Goal: Transaction & Acquisition: Book appointment/travel/reservation

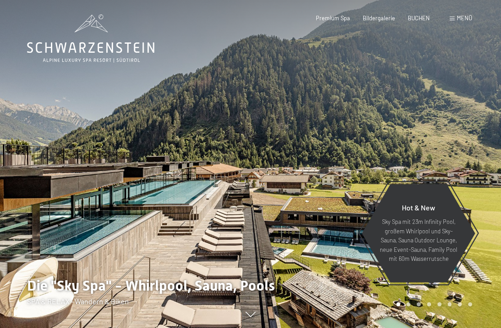
click at [387, 18] on span "Bildergalerie" at bounding box center [378, 17] width 32 height 7
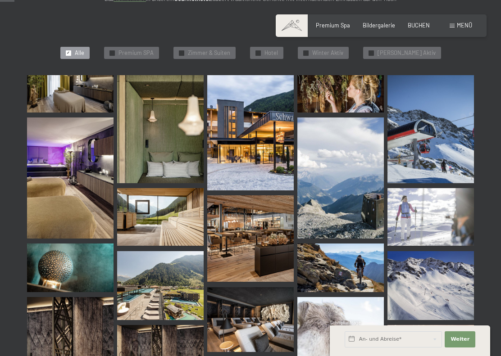
scroll to position [202, 0]
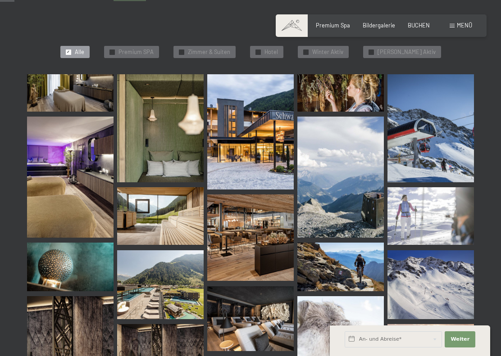
click at [54, 208] on img at bounding box center [70, 177] width 86 height 121
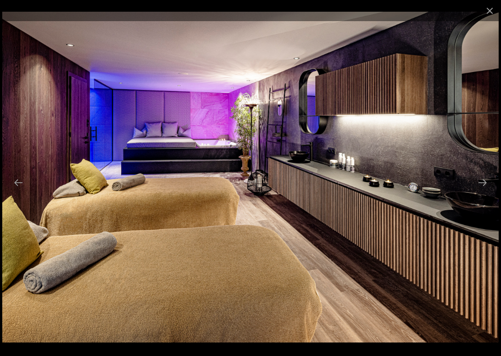
click at [487, 183] on button "Next slide" at bounding box center [482, 183] width 19 height 18
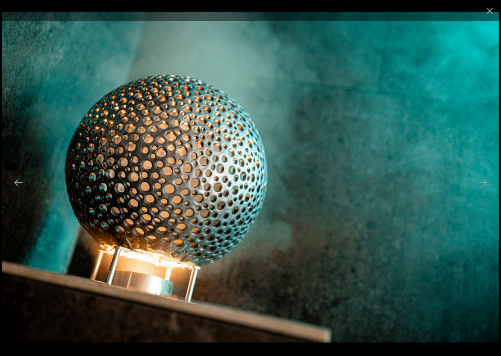
click at [485, 184] on button "Next slide" at bounding box center [482, 183] width 19 height 18
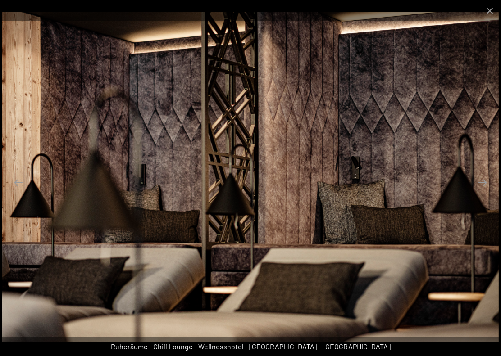
click at [487, 183] on button "Next slide" at bounding box center [482, 183] width 19 height 18
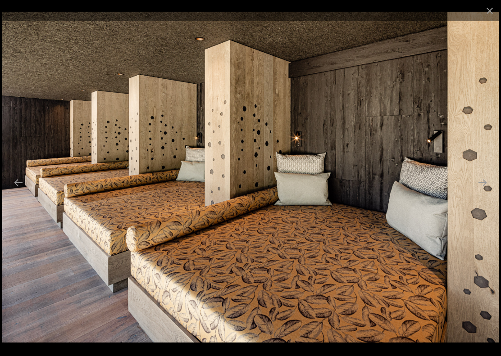
click at [484, 184] on button "Next slide" at bounding box center [482, 183] width 19 height 18
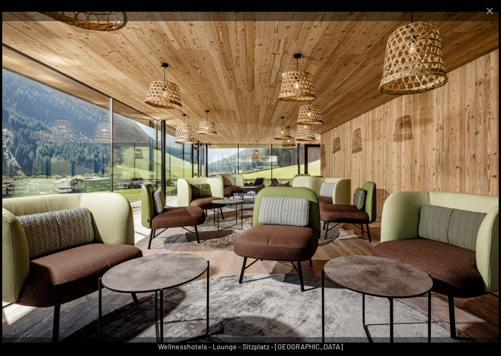
click at [485, 184] on button "Next slide" at bounding box center [482, 183] width 19 height 18
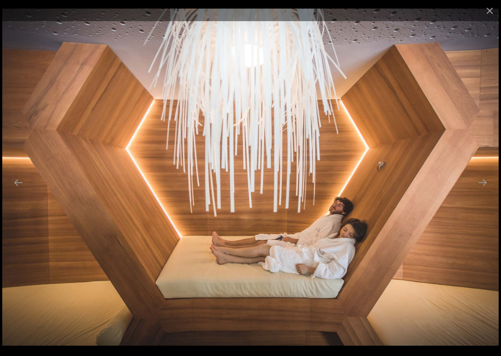
click at [483, 185] on button "Next slide" at bounding box center [482, 183] width 19 height 18
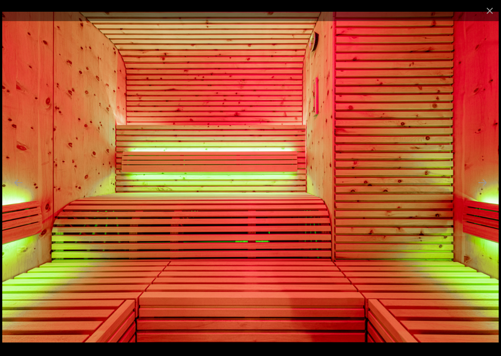
click at [484, 185] on button "Next slide" at bounding box center [482, 183] width 19 height 18
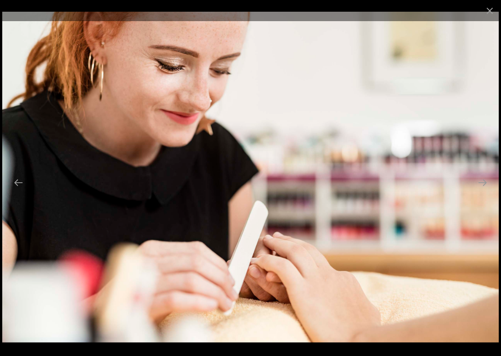
click at [484, 185] on button "Next slide" at bounding box center [482, 183] width 19 height 18
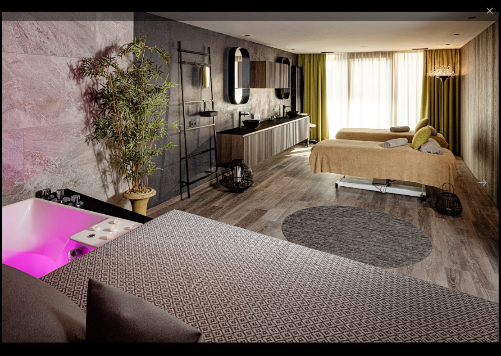
click at [482, 187] on button "Next slide" at bounding box center [482, 183] width 19 height 18
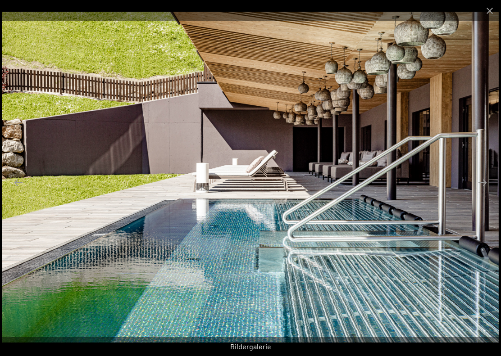
click at [483, 187] on button "Next slide" at bounding box center [482, 183] width 19 height 18
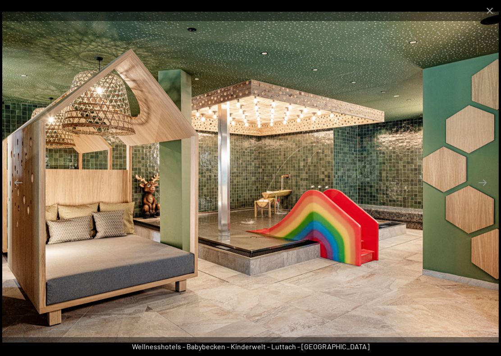
click at [482, 188] on button "Next slide" at bounding box center [482, 183] width 19 height 18
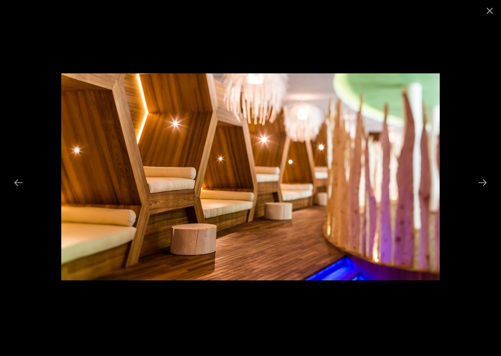
click at [483, 187] on button "Next slide" at bounding box center [482, 183] width 19 height 18
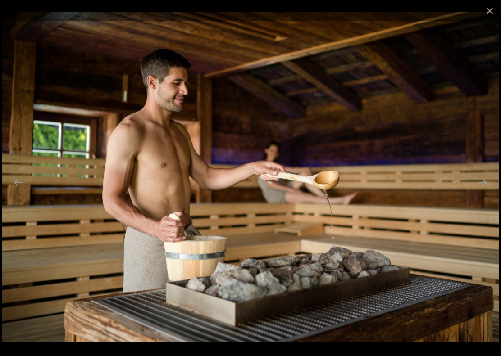
click at [484, 187] on button "Next slide" at bounding box center [482, 183] width 19 height 18
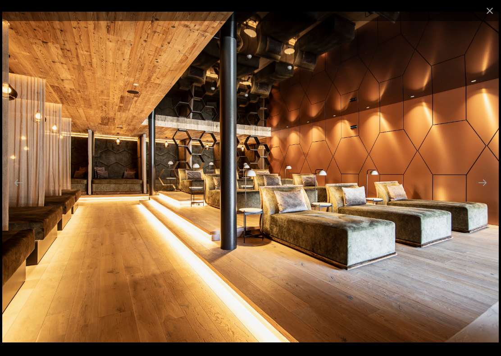
click at [483, 188] on button "Next slide" at bounding box center [482, 183] width 19 height 18
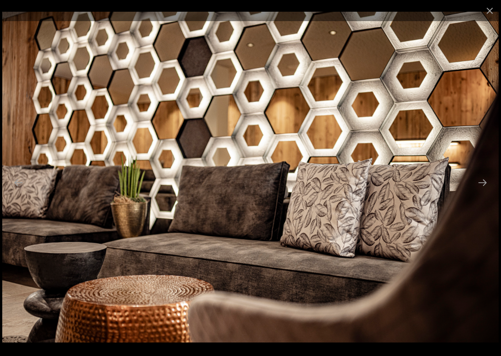
click at [484, 188] on button "Next slide" at bounding box center [482, 183] width 19 height 18
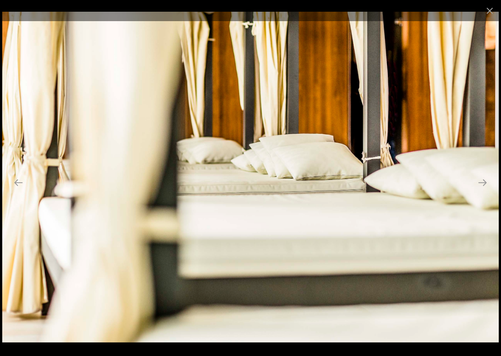
click at [483, 188] on button "Next slide" at bounding box center [482, 183] width 19 height 18
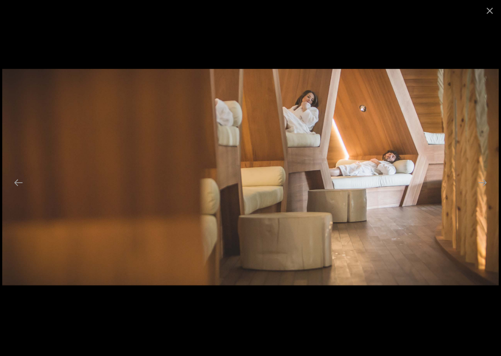
click at [483, 188] on button "Next slide" at bounding box center [482, 183] width 19 height 18
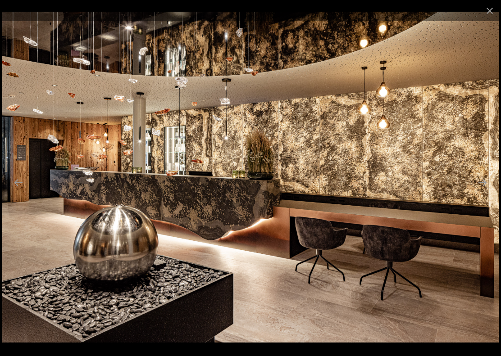
click at [481, 188] on button "Next slide" at bounding box center [482, 183] width 19 height 18
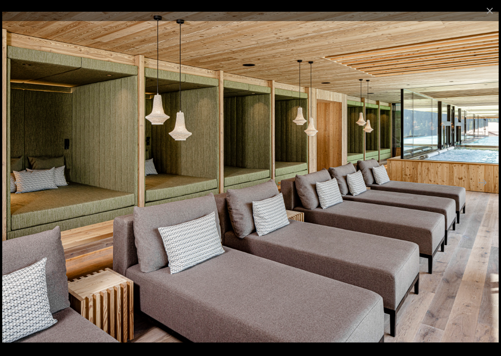
click at [483, 188] on button "Next slide" at bounding box center [482, 183] width 19 height 18
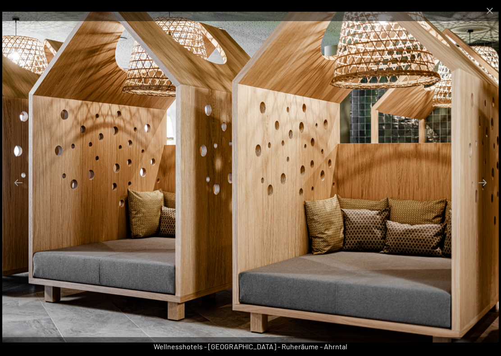
click at [483, 188] on button "Next slide" at bounding box center [482, 183] width 19 height 18
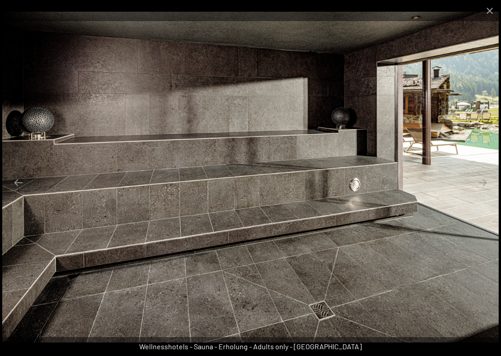
click at [482, 188] on button "Next slide" at bounding box center [482, 183] width 19 height 18
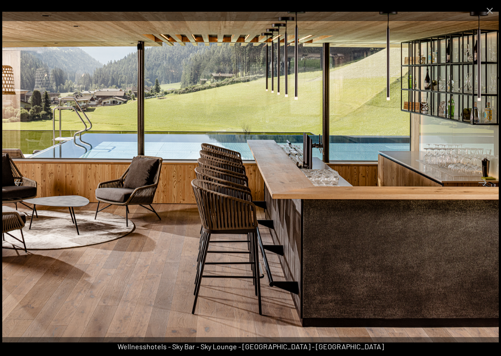
click at [482, 188] on button "Next slide" at bounding box center [482, 183] width 19 height 18
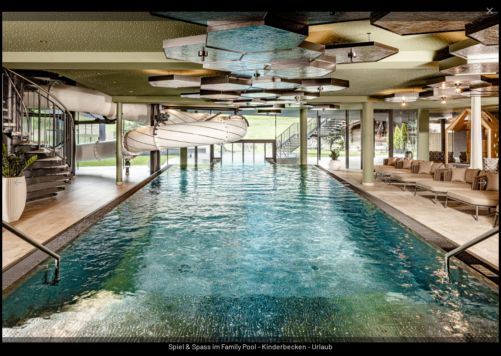
click at [483, 187] on button "Next slide" at bounding box center [482, 183] width 19 height 18
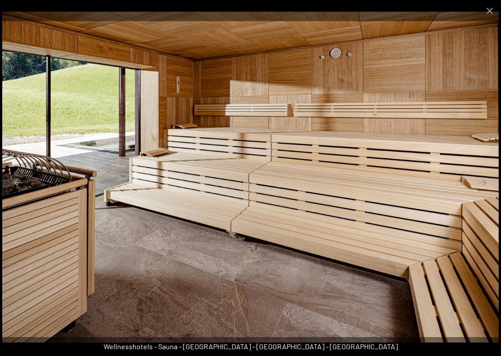
click at [482, 188] on button "Next slide" at bounding box center [482, 183] width 19 height 18
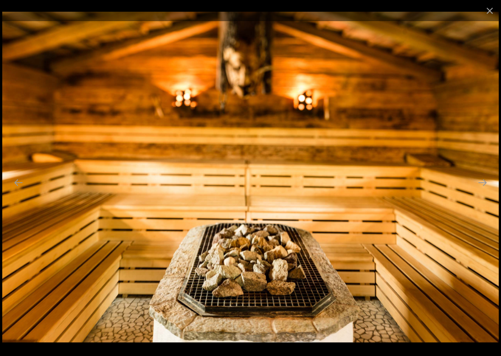
click at [18, 183] on button "Previous slide" at bounding box center [18, 183] width 19 height 18
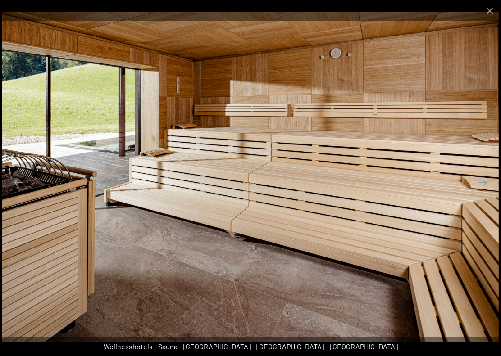
click at [15, 184] on button "Previous slide" at bounding box center [18, 183] width 19 height 18
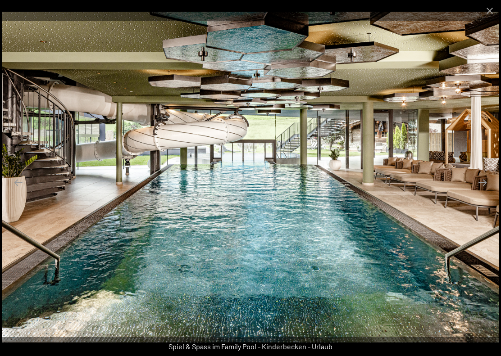
click at [488, 187] on button "Next slide" at bounding box center [482, 183] width 19 height 18
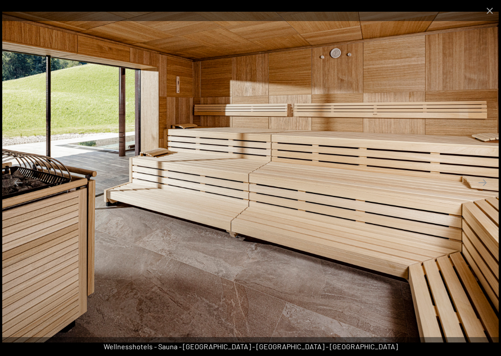
click at [488, 187] on button "Next slide" at bounding box center [482, 183] width 19 height 18
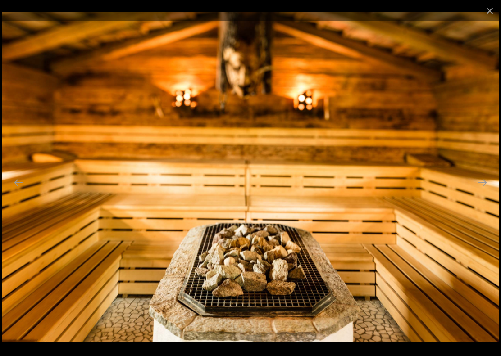
click at [486, 187] on button "Next slide" at bounding box center [482, 183] width 19 height 18
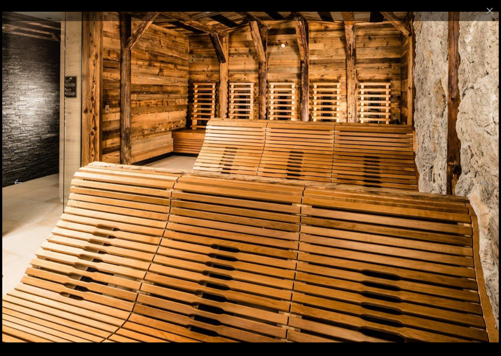
click at [486, 187] on button "Next slide" at bounding box center [482, 183] width 19 height 18
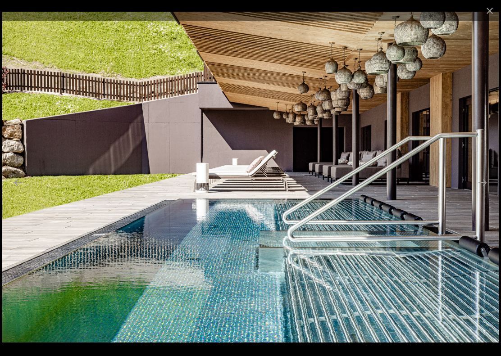
click at [487, 187] on button "Next slide" at bounding box center [482, 183] width 19 height 18
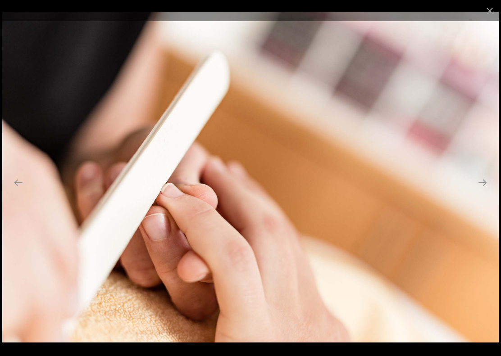
click at [487, 187] on button "Next slide" at bounding box center [482, 183] width 19 height 18
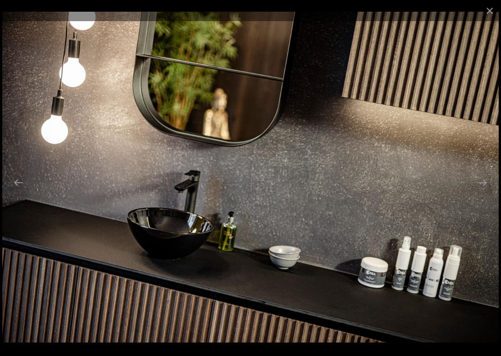
click at [486, 187] on button "Next slide" at bounding box center [482, 183] width 19 height 18
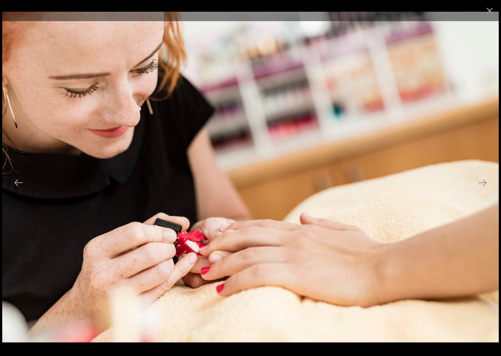
click at [486, 187] on button "Next slide" at bounding box center [482, 183] width 19 height 18
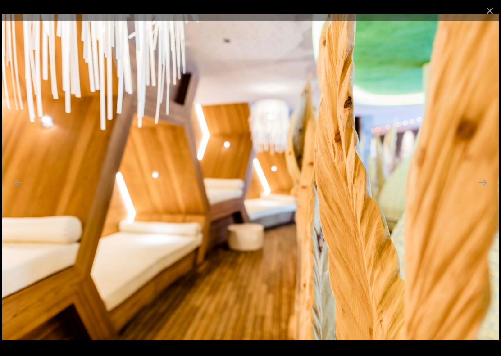
click at [485, 188] on button "Next slide" at bounding box center [482, 183] width 19 height 18
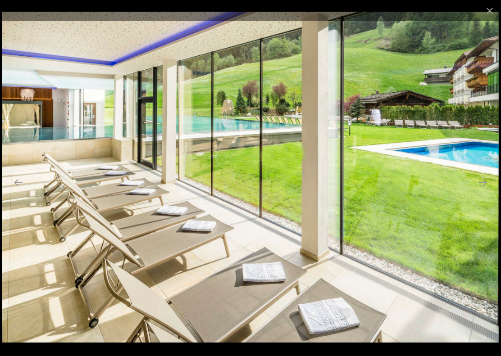
click at [486, 187] on button "Next slide" at bounding box center [482, 183] width 19 height 18
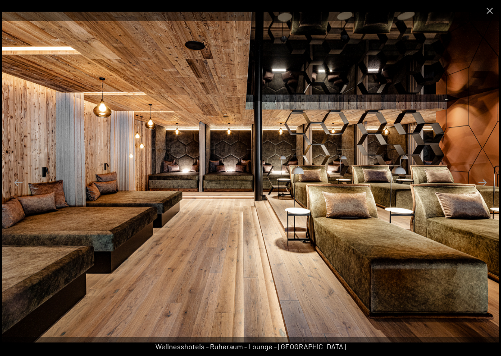
click at [487, 187] on button "Next slide" at bounding box center [482, 183] width 19 height 18
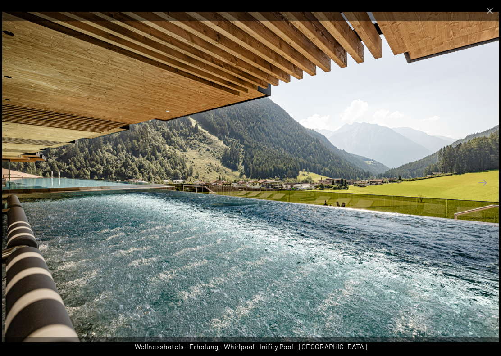
click at [484, 184] on button "Next slide" at bounding box center [482, 183] width 19 height 18
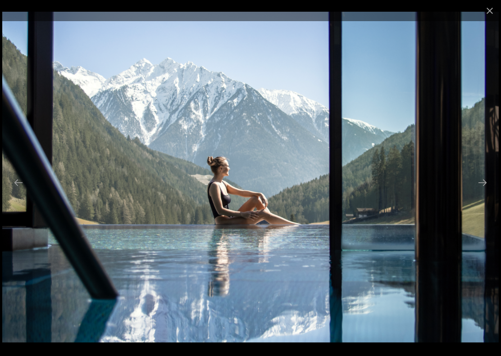
click at [489, 179] on button "Next slide" at bounding box center [482, 183] width 19 height 18
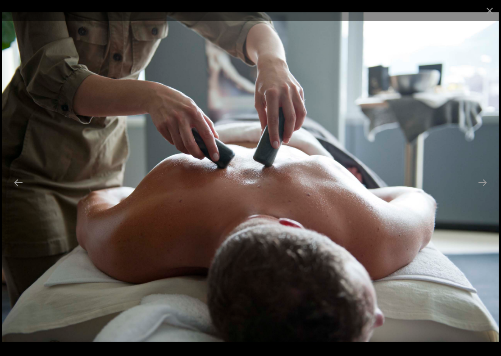
click at [489, 179] on button "Next slide" at bounding box center [482, 183] width 19 height 18
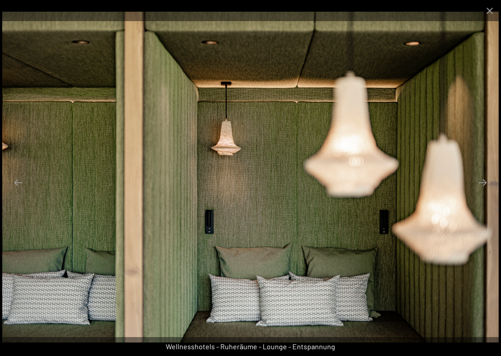
click at [486, 180] on button "Next slide" at bounding box center [482, 183] width 19 height 18
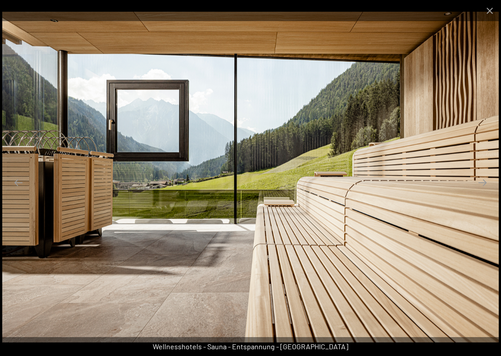
click at [485, 180] on button "Next slide" at bounding box center [482, 183] width 19 height 18
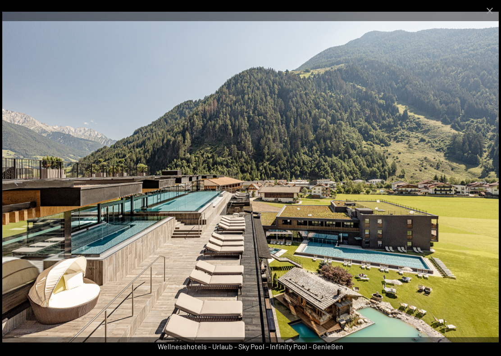
click at [489, 180] on button "Next slide" at bounding box center [482, 183] width 19 height 18
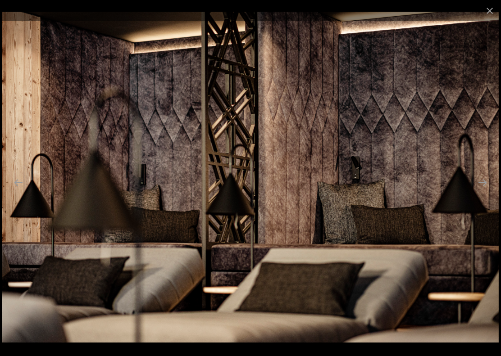
click at [483, 13] on button "Close gallery" at bounding box center [489, 10] width 23 height 21
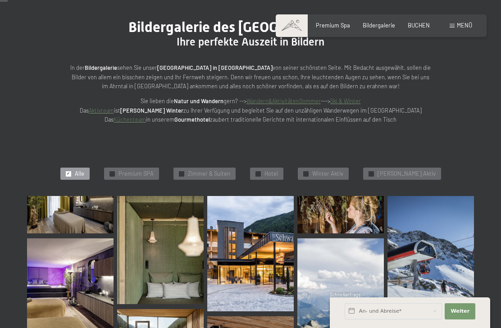
scroll to position [0, 0]
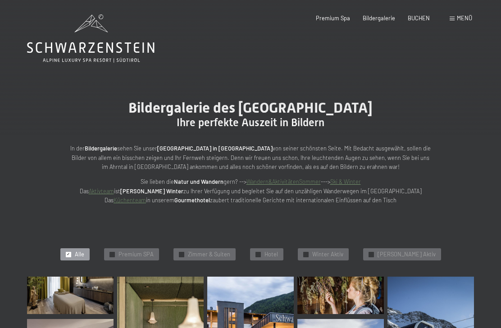
click at [470, 15] on span "Menü" at bounding box center [463, 17] width 15 height 7
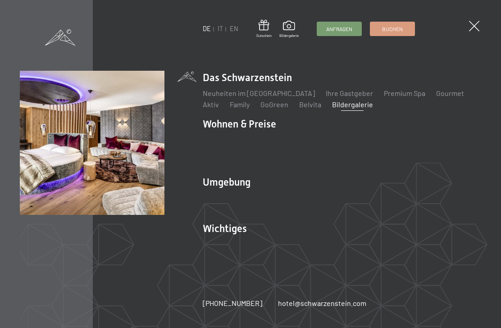
click at [435, 125] on li "Wohnen & Preise Inklusivleistungen Zimmer & Preise Liste Angebote Liste Familie…" at bounding box center [342, 142] width 278 height 51
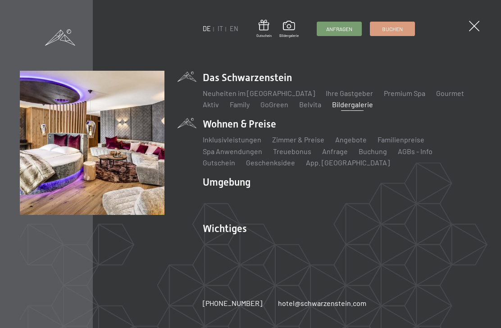
click at [276, 126] on li "Wohnen & Preise Inklusivleistungen Zimmer & Preise Liste Angebote Liste Familie…" at bounding box center [342, 142] width 278 height 51
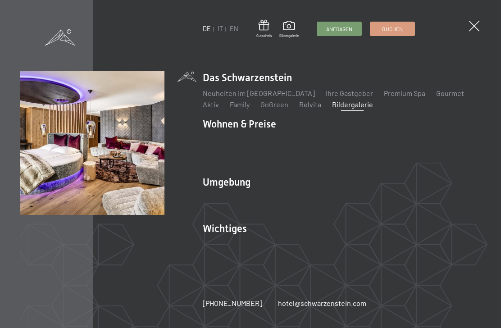
click at [248, 137] on link "Inklusivleistungen" at bounding box center [232, 139] width 59 height 9
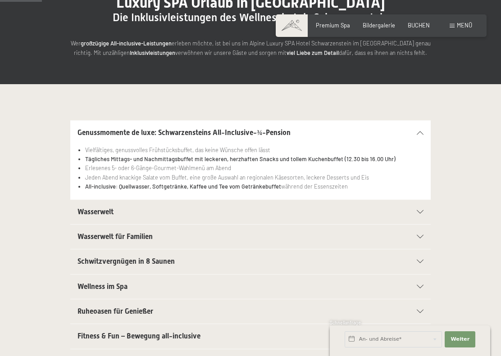
scroll to position [106, 0]
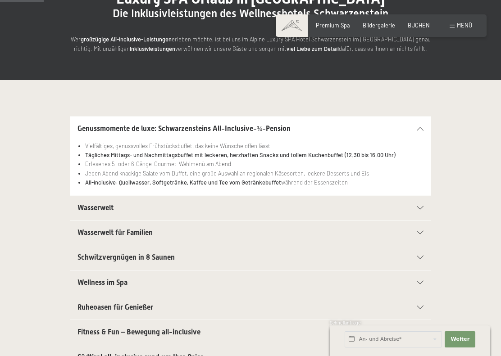
click at [64, 115] on div "Genussmomente de luxe: Schwarzensteins All-Inclusive-¾-Pension Vielfältiges, ge…" at bounding box center [250, 242] width 501 height 325
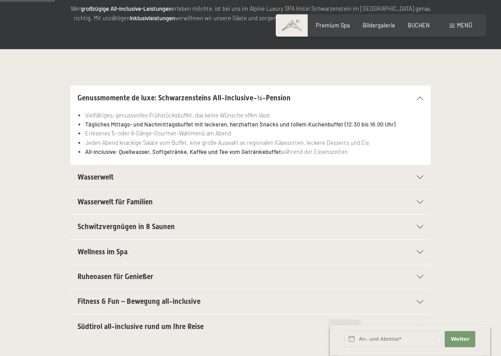
scroll to position [140, 0]
click at [423, 175] on icon at bounding box center [419, 177] width 7 height 4
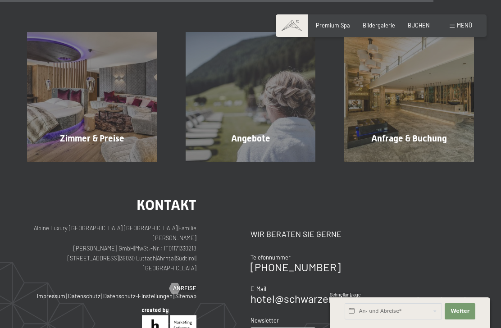
scroll to position [1147, 0]
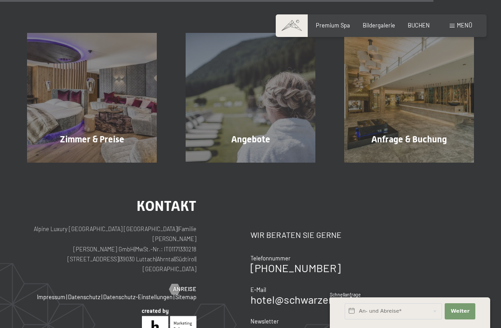
click at [80, 144] on div "Zimmer & Preise Mehr erfahren" at bounding box center [92, 98] width 158 height 130
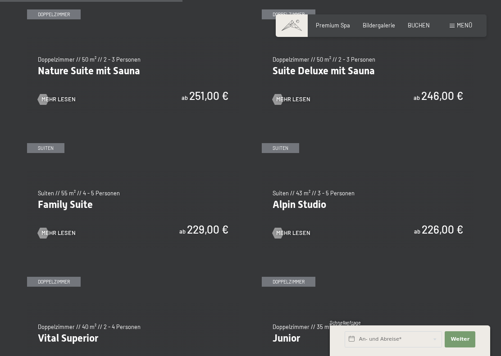
scroll to position [753, 0]
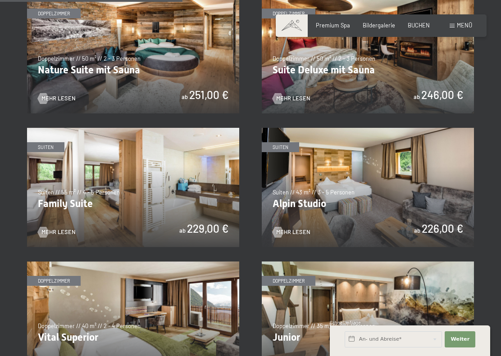
click at [54, 228] on span "Mehr Lesen" at bounding box center [58, 232] width 34 height 8
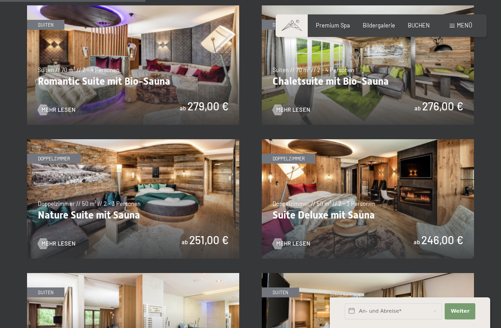
scroll to position [607, 0]
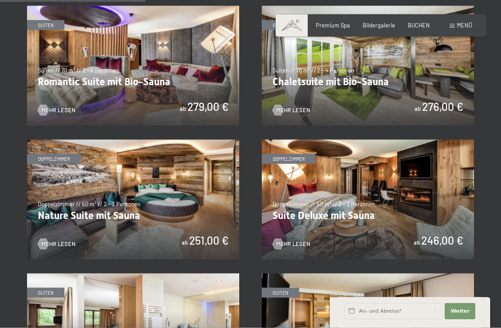
click at [380, 216] on img at bounding box center [368, 199] width 212 height 119
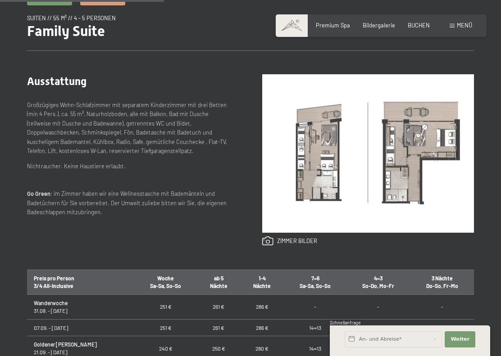
scroll to position [313, 0]
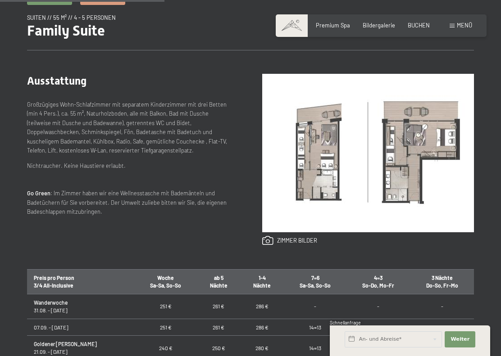
click at [432, 226] on img at bounding box center [368, 153] width 212 height 158
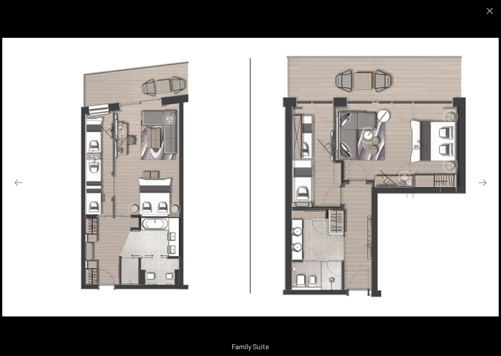
click at [485, 11] on button "Close gallery" at bounding box center [489, 10] width 23 height 21
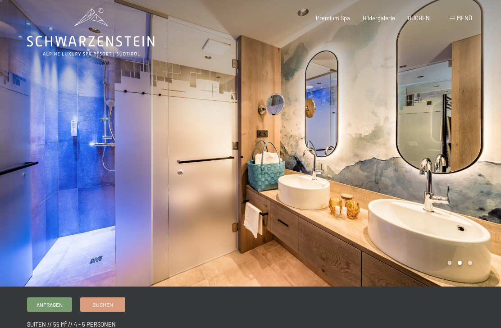
scroll to position [0, 0]
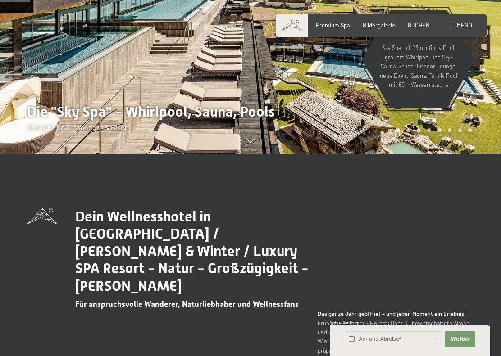
scroll to position [203, 0]
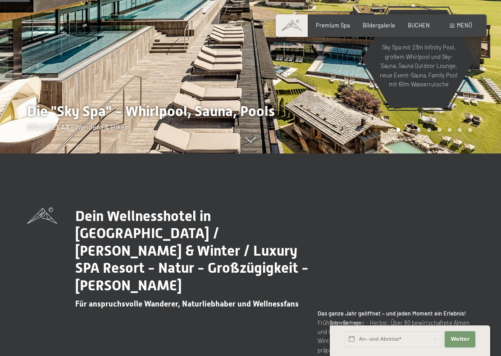
click at [465, 327] on span "Weiter" at bounding box center [459, 339] width 19 height 7
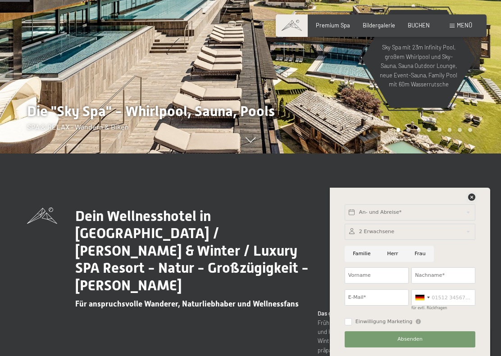
click at [474, 196] on icon at bounding box center [471, 197] width 7 height 7
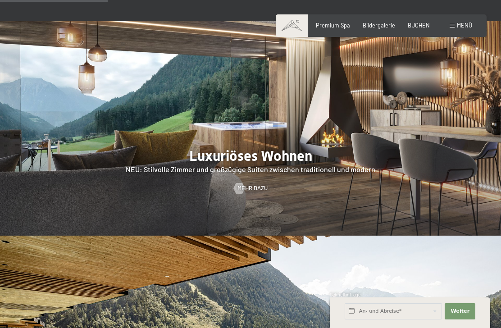
scroll to position [724, 0]
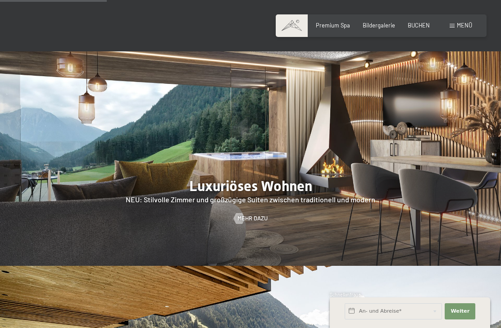
click at [266, 214] on span "Mehr dazu" at bounding box center [252, 218] width 30 height 8
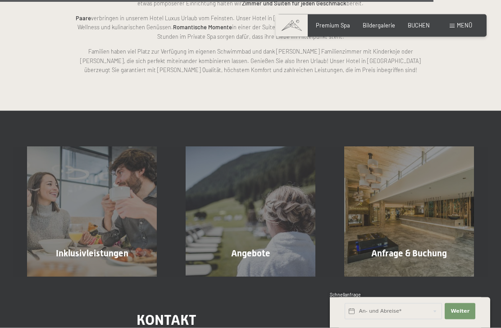
scroll to position [1847, 0]
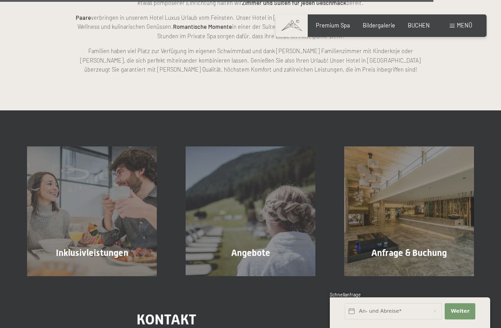
click at [268, 268] on span "Mehr erfahren" at bounding box center [252, 272] width 45 height 8
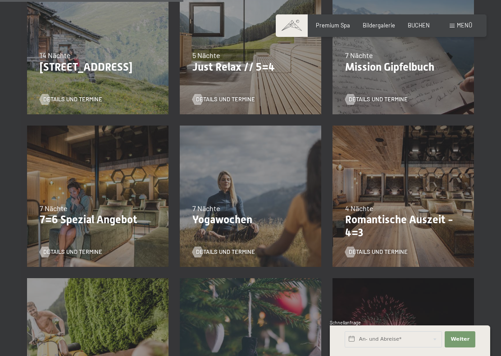
scroll to position [420, 0]
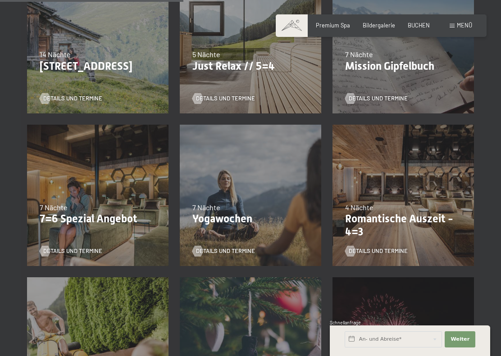
click at [440, 232] on p "Romantische Auszeit - 4=3" at bounding box center [403, 225] width 116 height 26
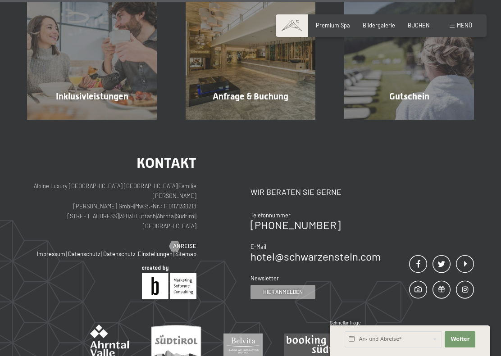
scroll to position [1080, 0]
click at [361, 249] on link "hotel@ no-spam. schwarzenstein. no-spam. com" at bounding box center [315, 255] width 130 height 13
